Goal: Information Seeking & Learning: Learn about a topic

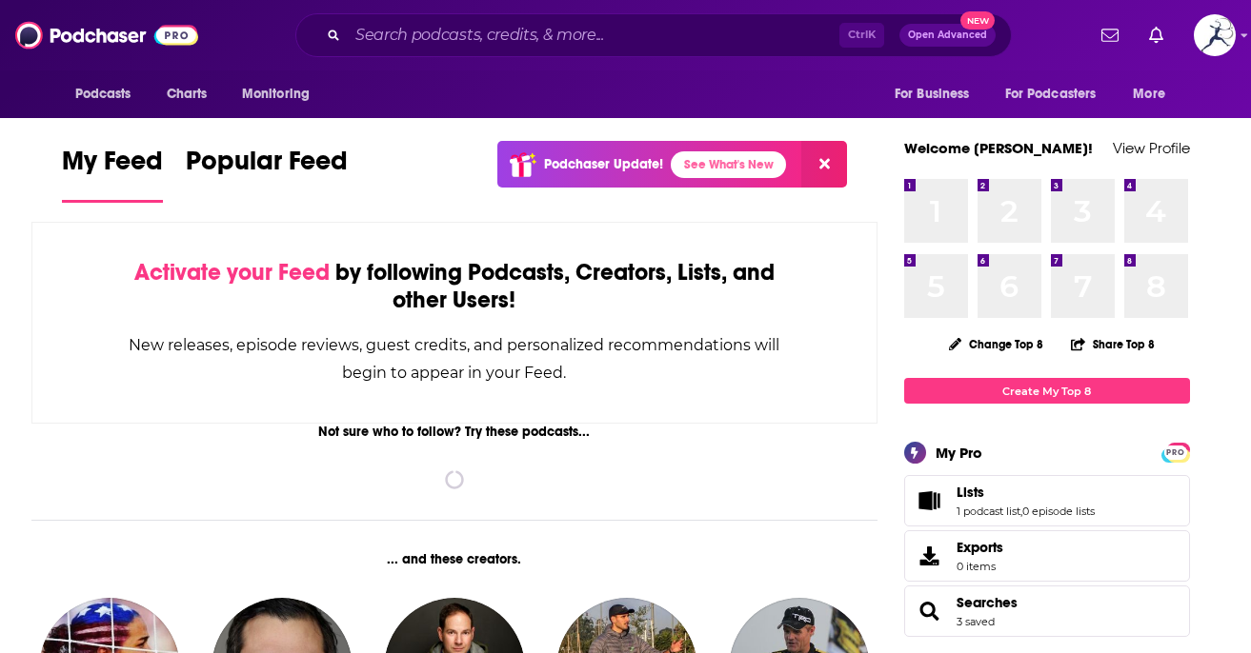
click at [814, 158] on button at bounding box center [824, 164] width 46 height 47
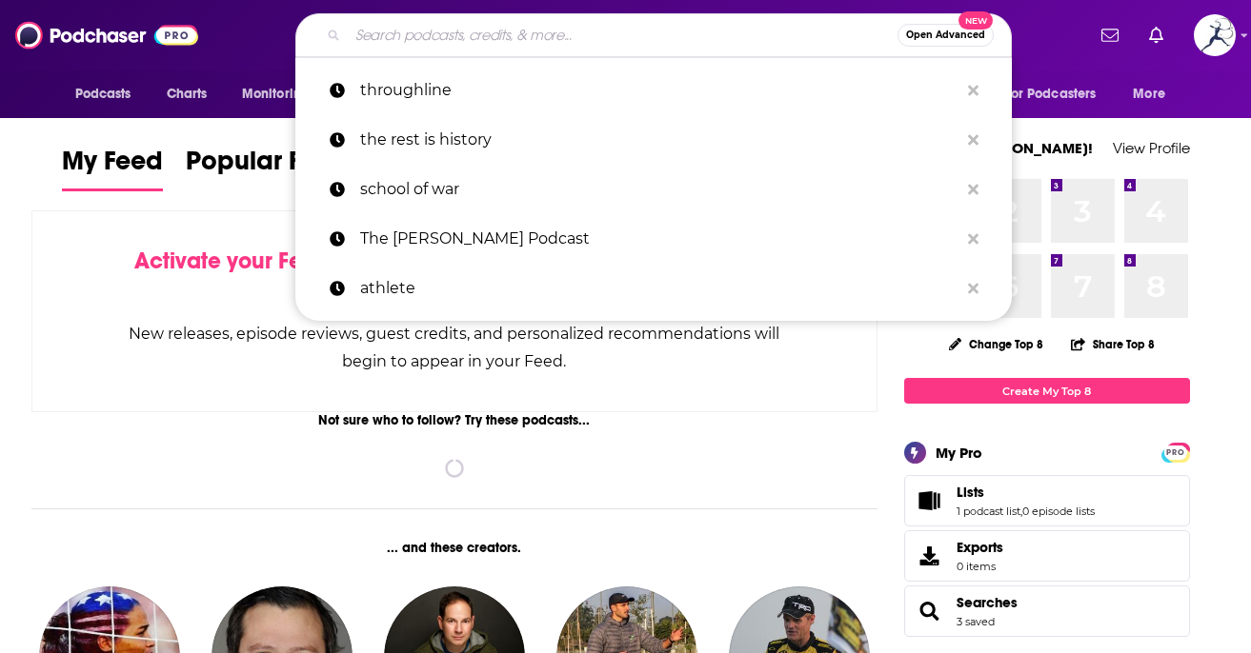
click at [529, 39] on input "Search podcasts, credits, & more..." at bounding box center [623, 35] width 550 height 30
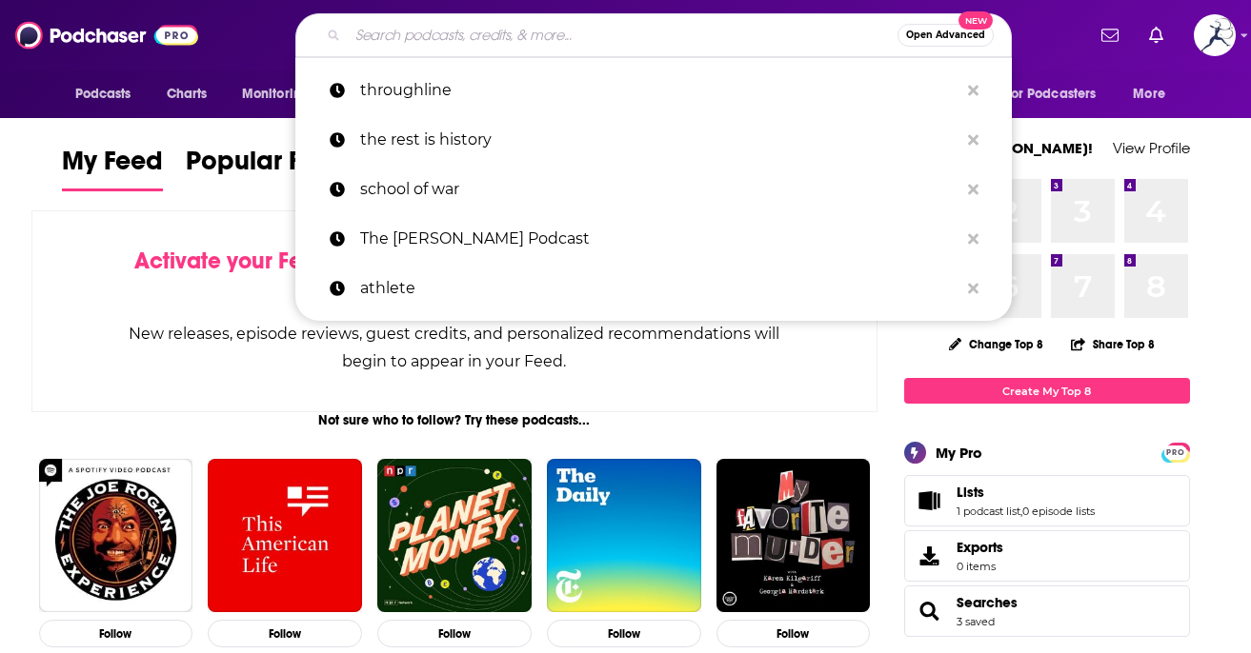
paste input "Cyclist Magazine Podcast"
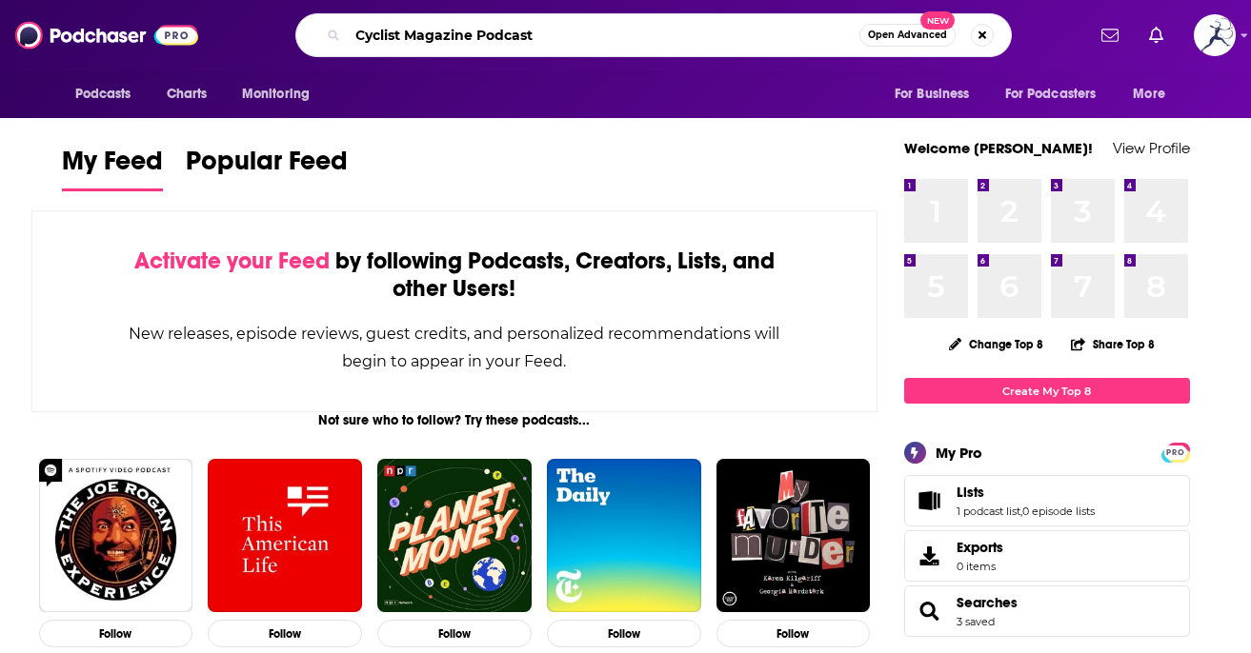
type input "Cyclist Magazine Podcast"
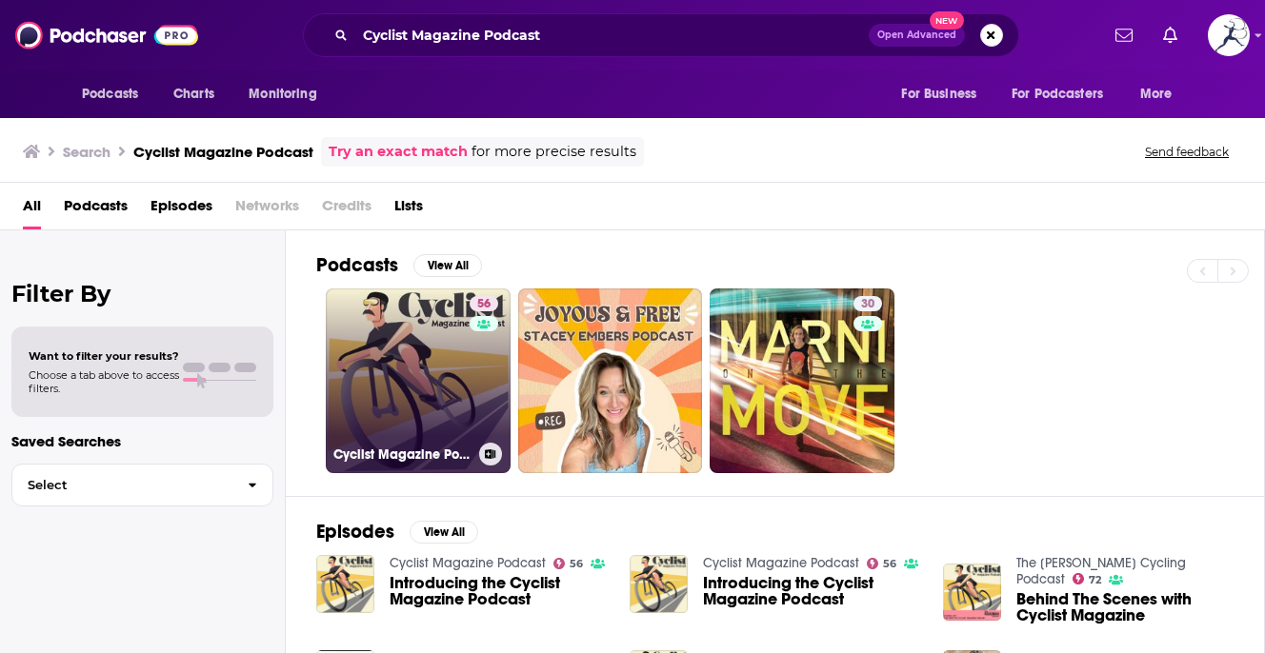
click at [346, 409] on link "56 Cyclist Magazine Podcast" at bounding box center [418, 381] width 185 height 185
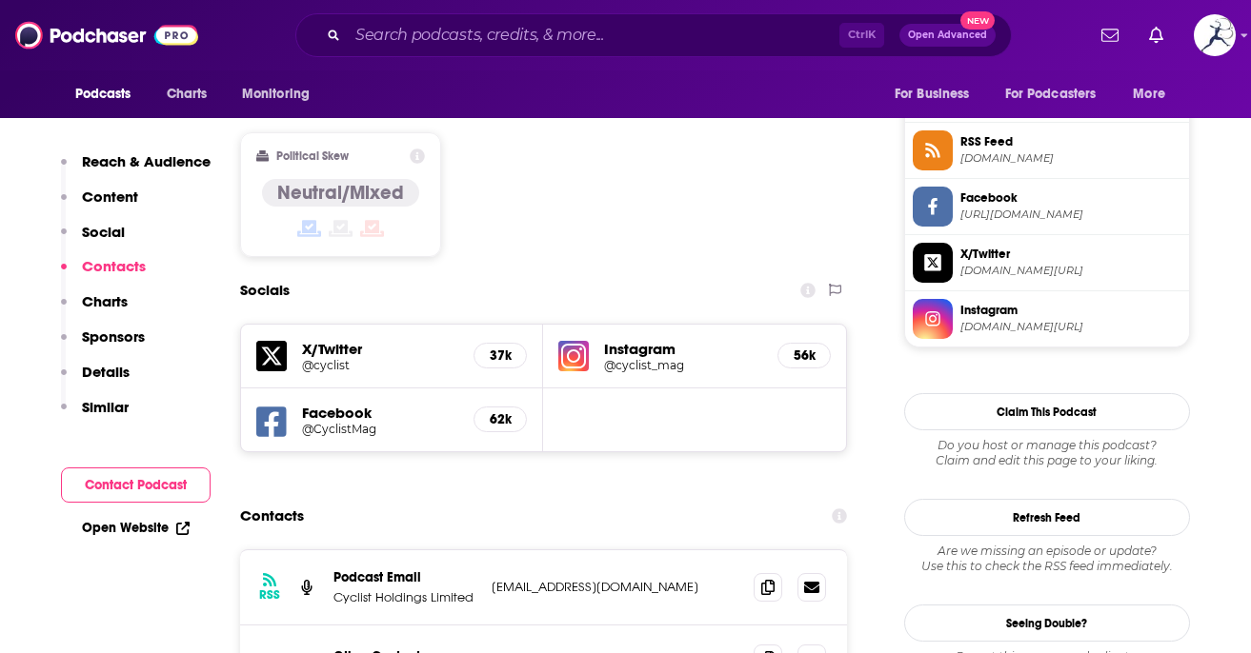
scroll to position [1524, 0]
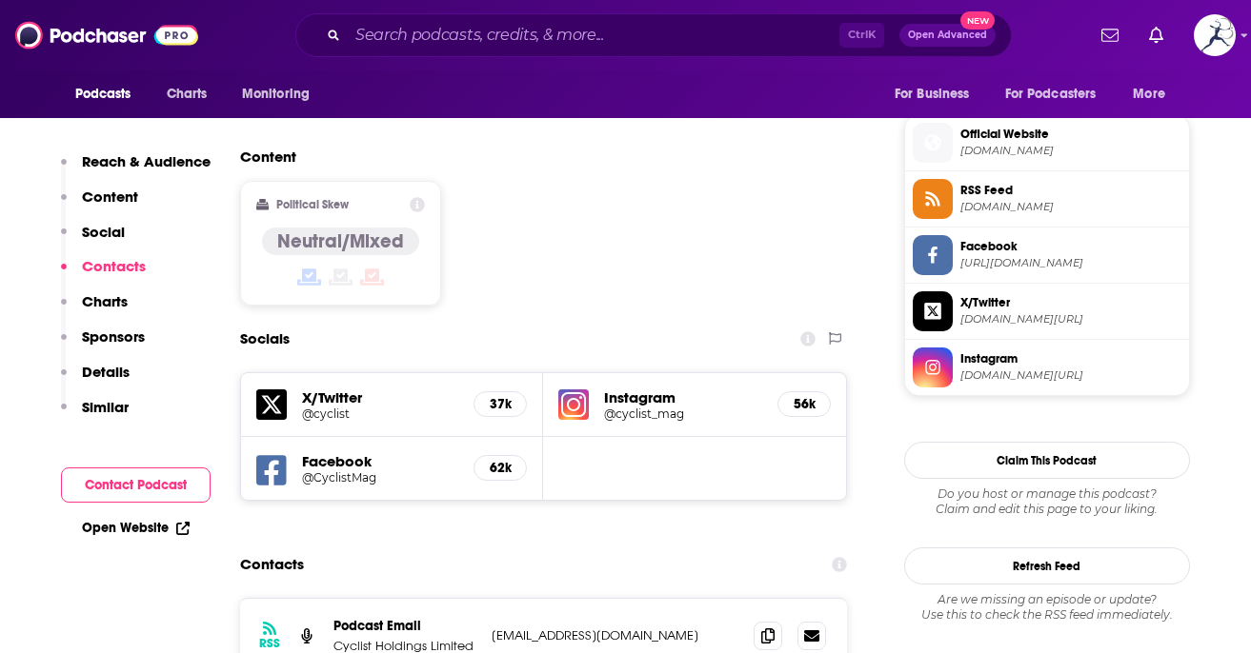
click at [342, 407] on h5 "@cyclist" at bounding box center [380, 414] width 157 height 14
